Goal: Task Accomplishment & Management: Manage account settings

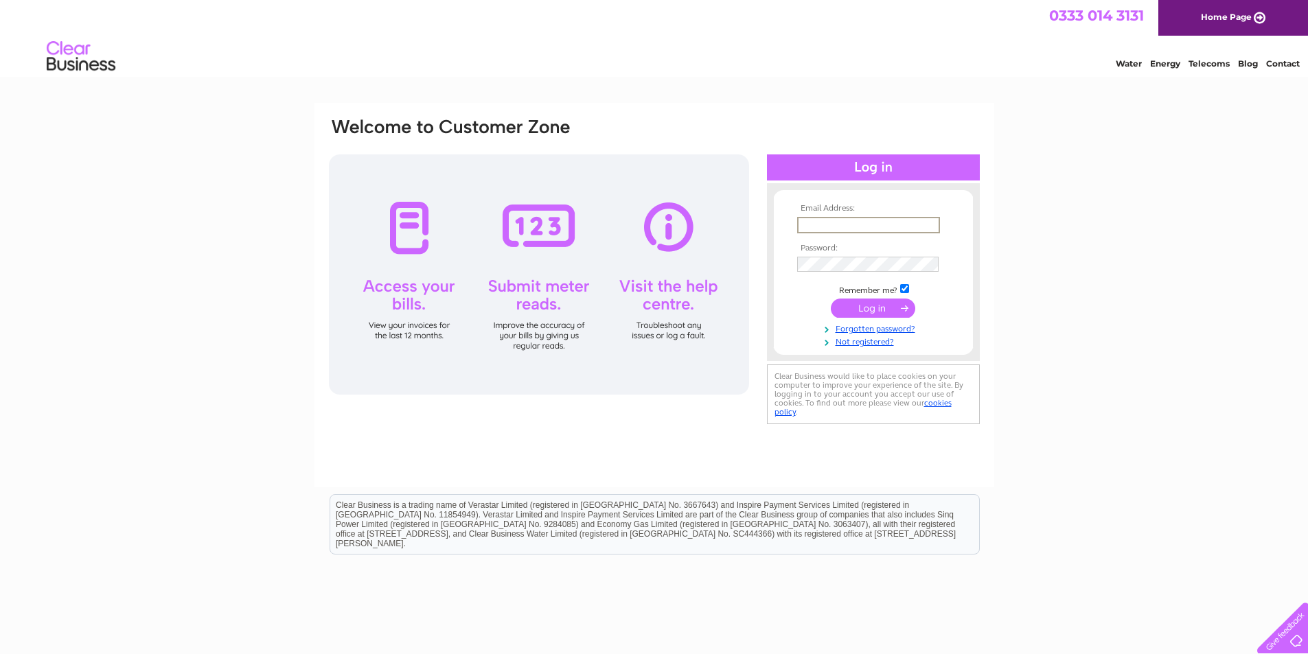
click at [827, 222] on input "text" at bounding box center [868, 225] width 143 height 16
type input "[EMAIL_ADDRESS][DOMAIN_NAME]"
click at [1116, 355] on div "Email Address: [EMAIL_ADDRESS][DOMAIN_NAME] Password: Forgotten password?" at bounding box center [654, 412] width 1308 height 619
click at [866, 327] on link "Forgotten password?" at bounding box center [875, 326] width 156 height 13
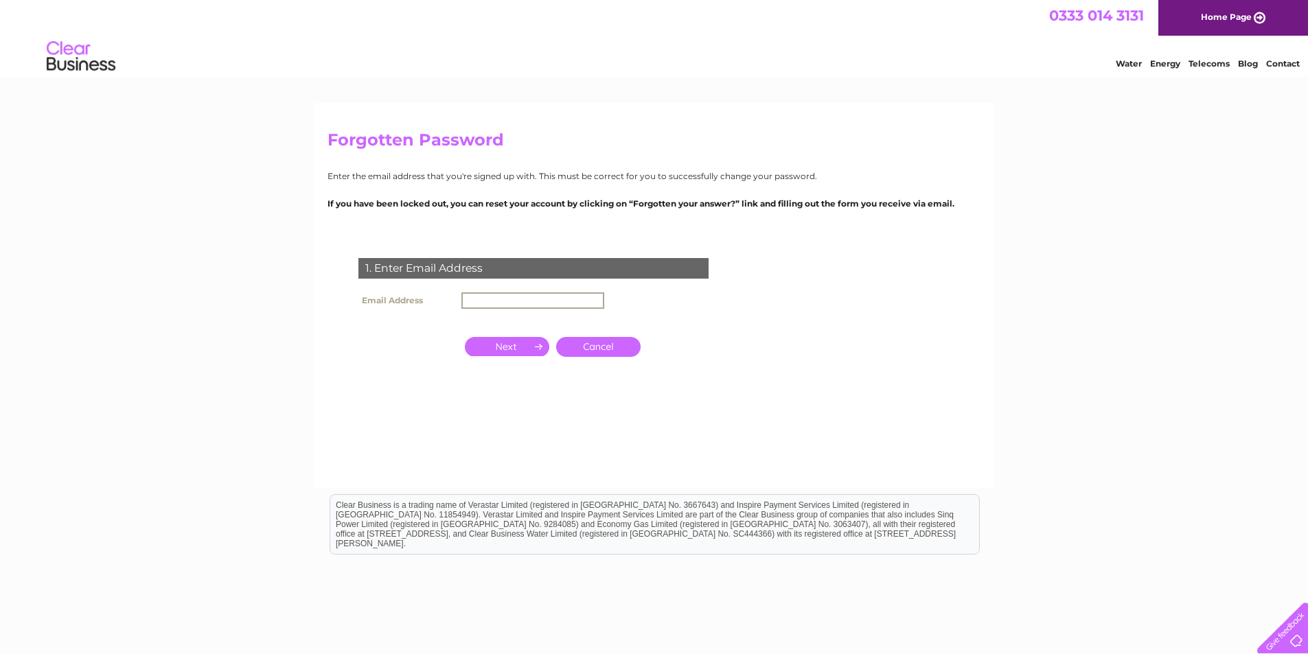
click at [488, 297] on input "text" at bounding box center [532, 300] width 143 height 16
type input "blackroseka@yahoo.co.uk"
click at [510, 346] on input "button" at bounding box center [507, 346] width 84 height 19
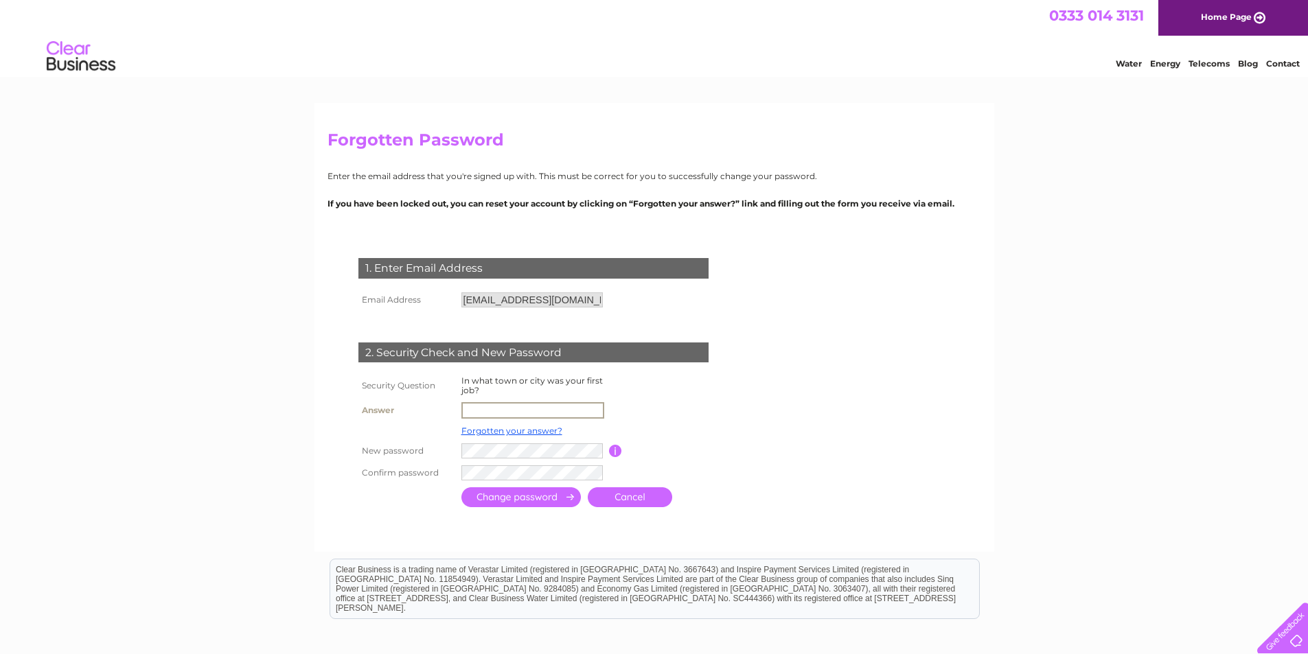
click at [489, 403] on input "text" at bounding box center [532, 410] width 143 height 16
type input "Bangkok"
click at [682, 432] on td at bounding box center [677, 430] width 110 height 18
click at [803, 437] on form "1. Enter Email Address Email Address blackroseka@yahoo.co.uk Cancel" at bounding box center [654, 384] width 654 height 306
click at [523, 496] on input "submit" at bounding box center [520, 496] width 119 height 20
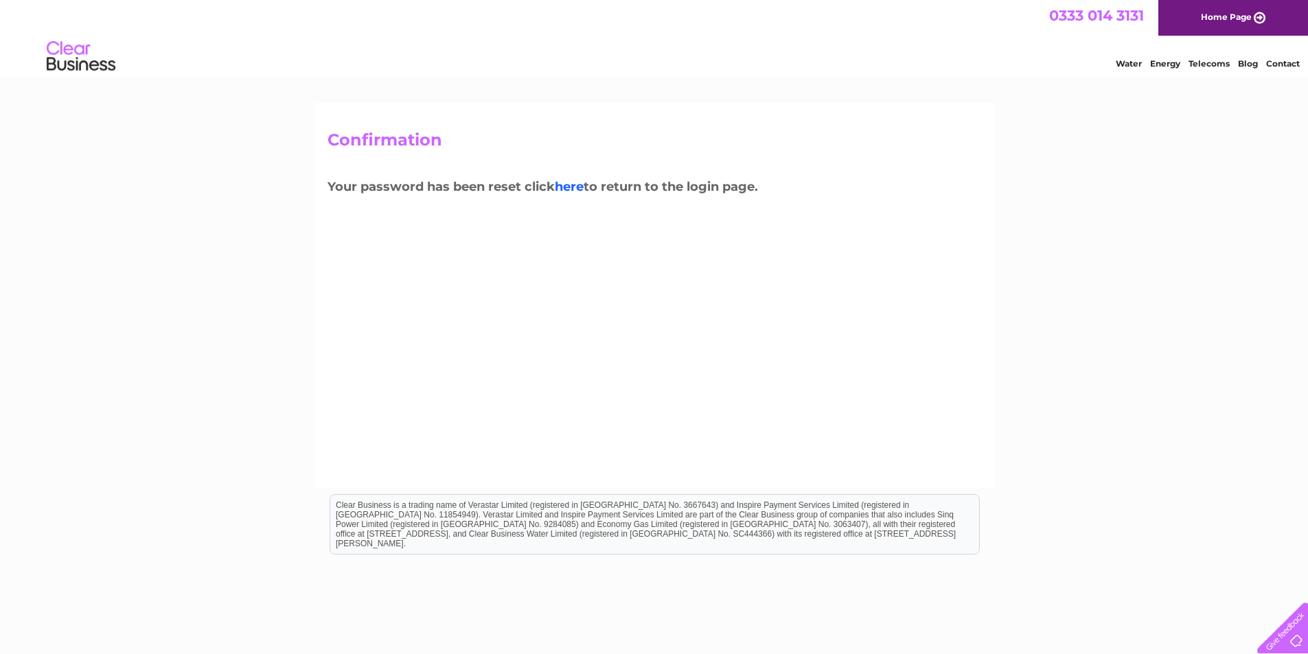
click at [575, 182] on link "here" at bounding box center [569, 186] width 29 height 15
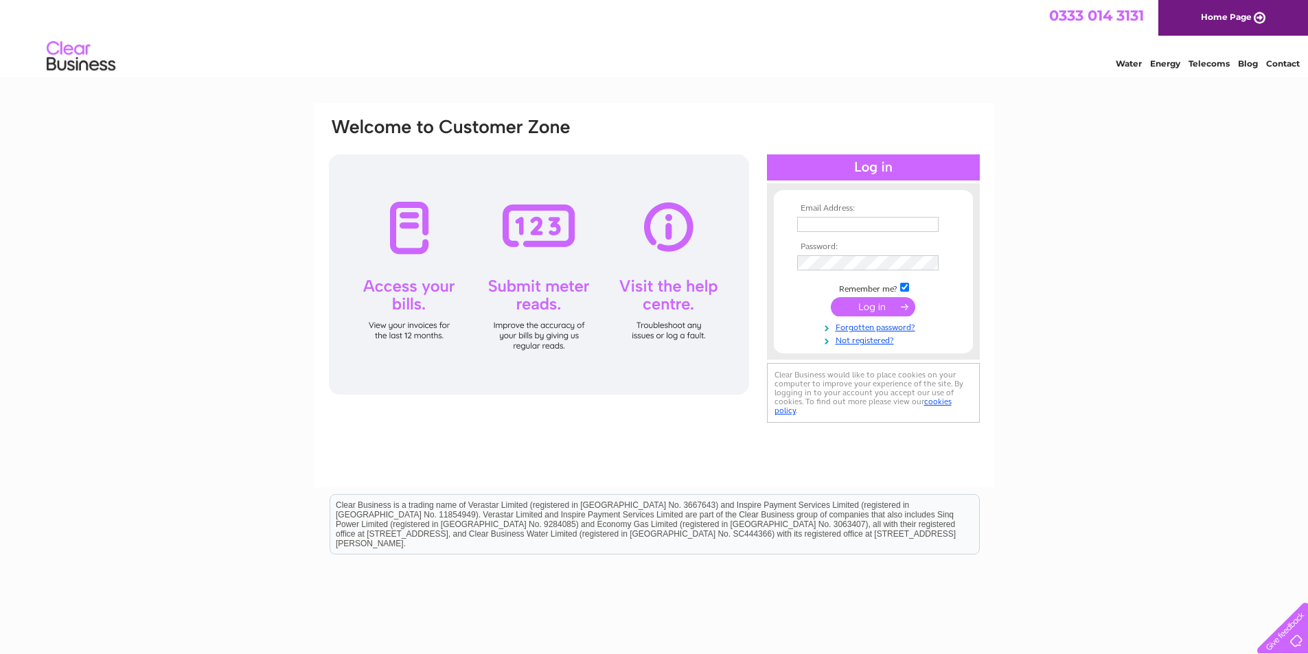
click at [831, 230] on input "text" at bounding box center [867, 224] width 141 height 15
type input "[EMAIL_ADDRESS][DOMAIN_NAME]"
click at [1185, 423] on div "Email Address: [EMAIL_ADDRESS][DOMAIN_NAME] Password: Forgotten password?" at bounding box center [654, 412] width 1308 height 619
click at [868, 301] on input "submit" at bounding box center [873, 306] width 84 height 19
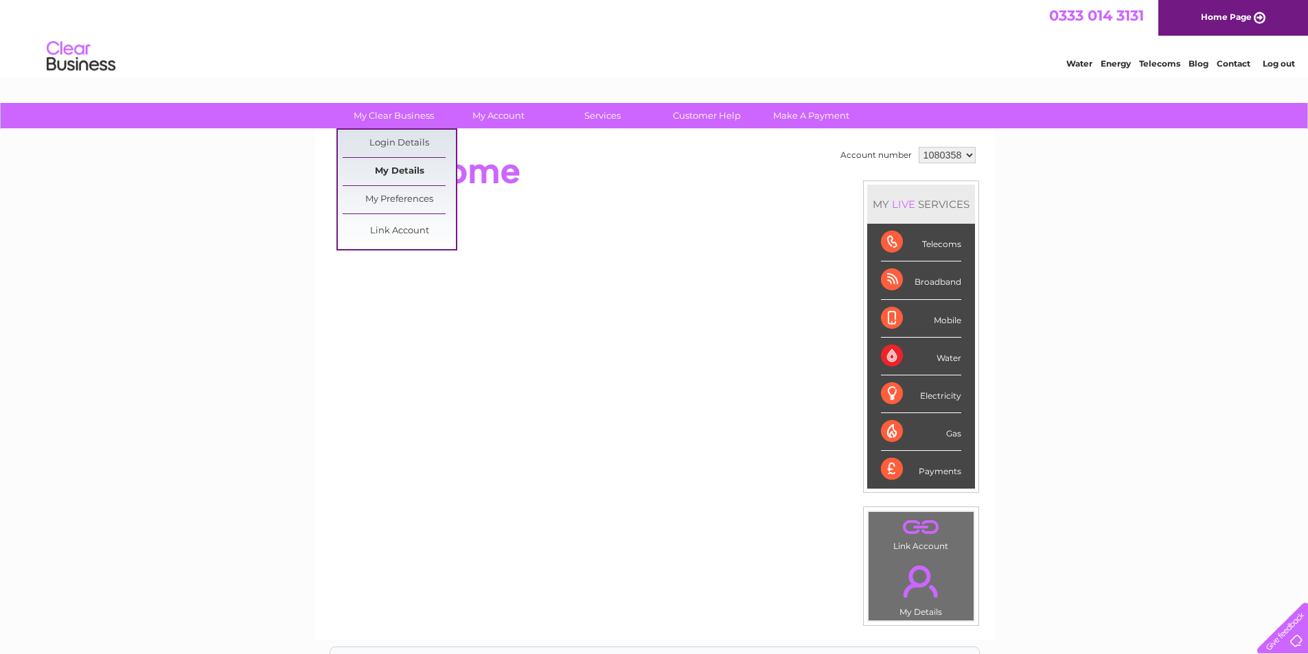
click at [417, 168] on link "My Details" at bounding box center [399, 171] width 113 height 27
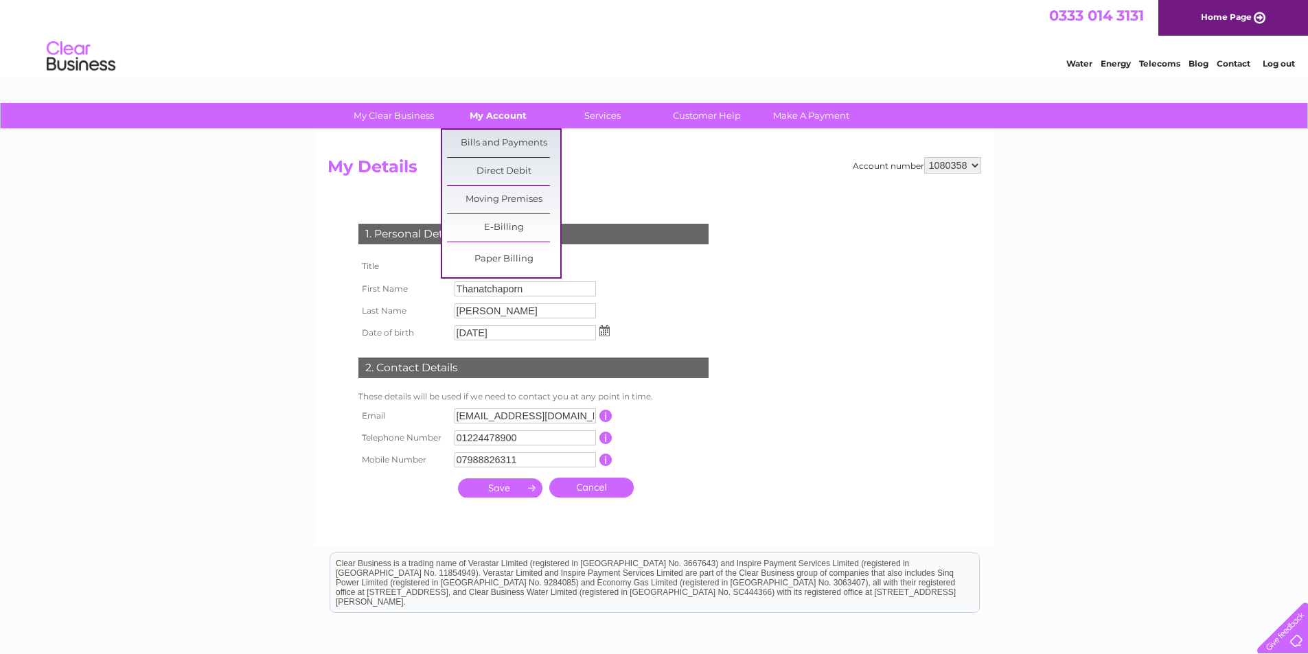
click at [486, 115] on link "My Account" at bounding box center [497, 115] width 113 height 25
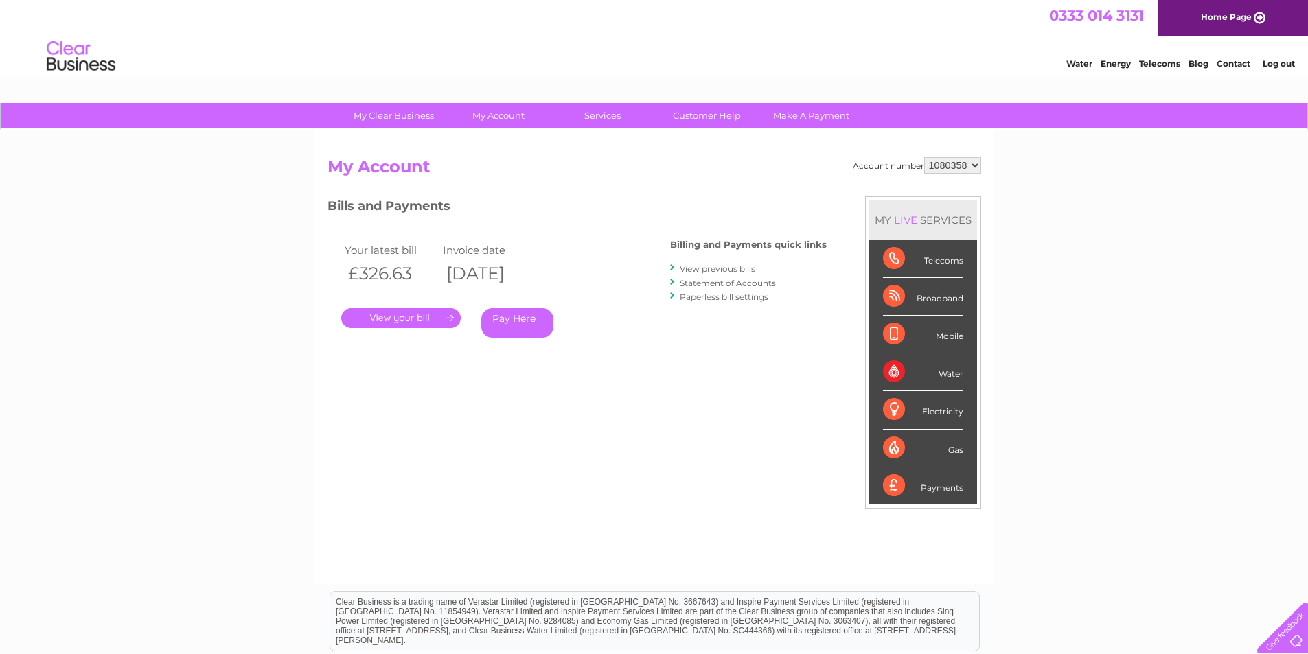
click at [406, 319] on link "." at bounding box center [400, 318] width 119 height 20
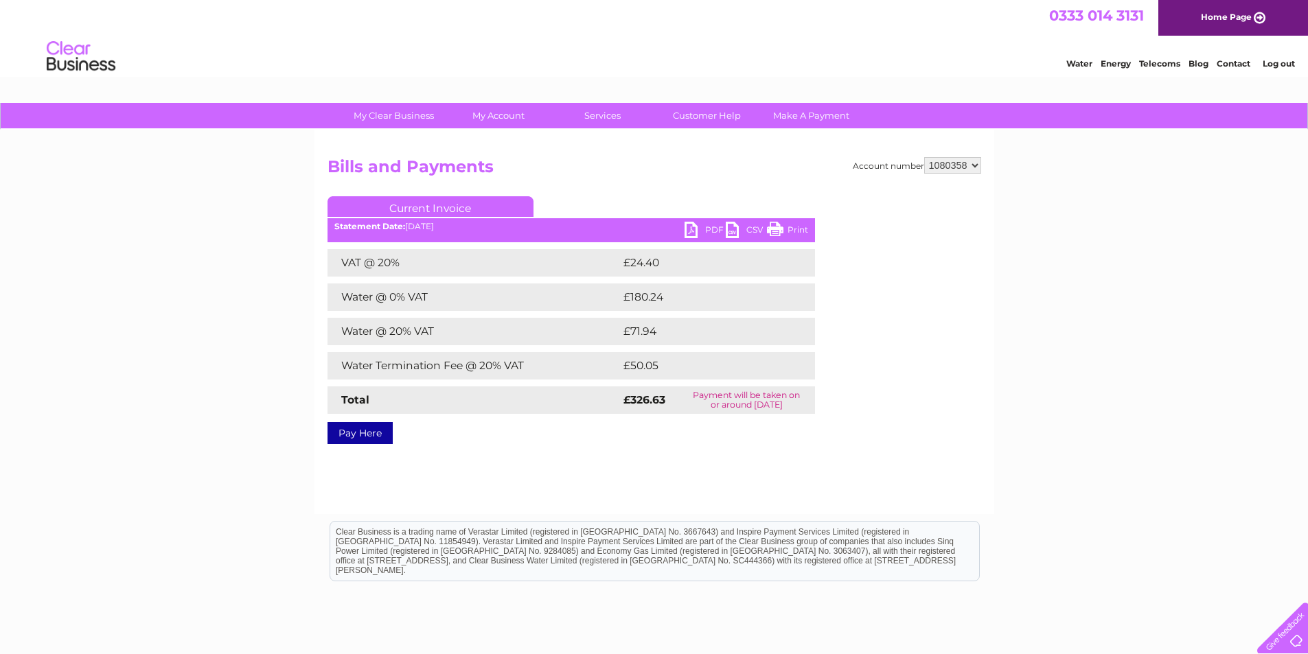
click at [1143, 389] on div "My Clear Business Login Details My Details My Preferences Link Account My Accou…" at bounding box center [654, 426] width 1308 height 646
click at [695, 226] on link "PDF" at bounding box center [704, 232] width 41 height 20
